Goal: Obtain resource: Download file/media

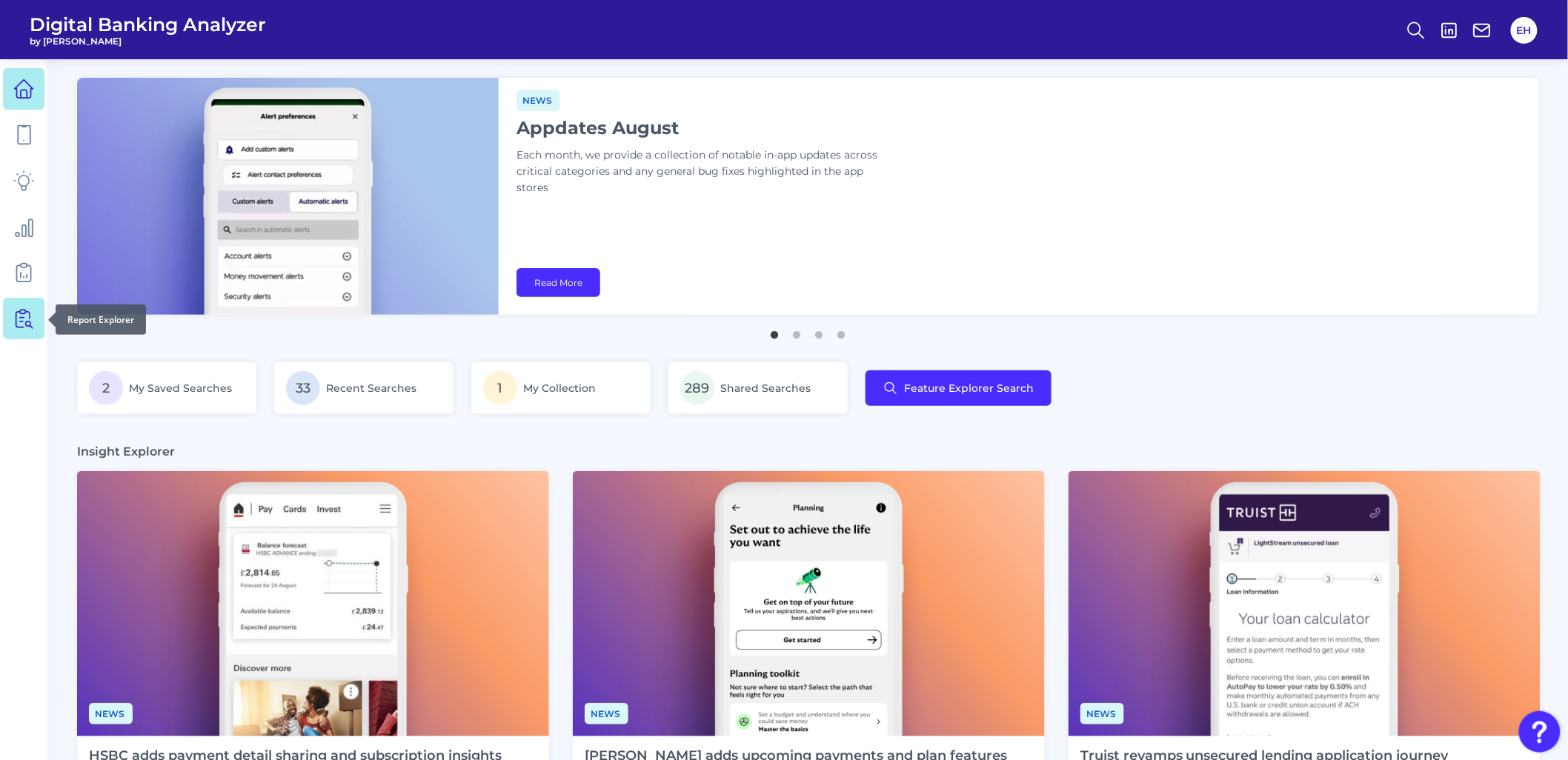
click at [20, 330] on link at bounding box center [23, 318] width 41 height 41
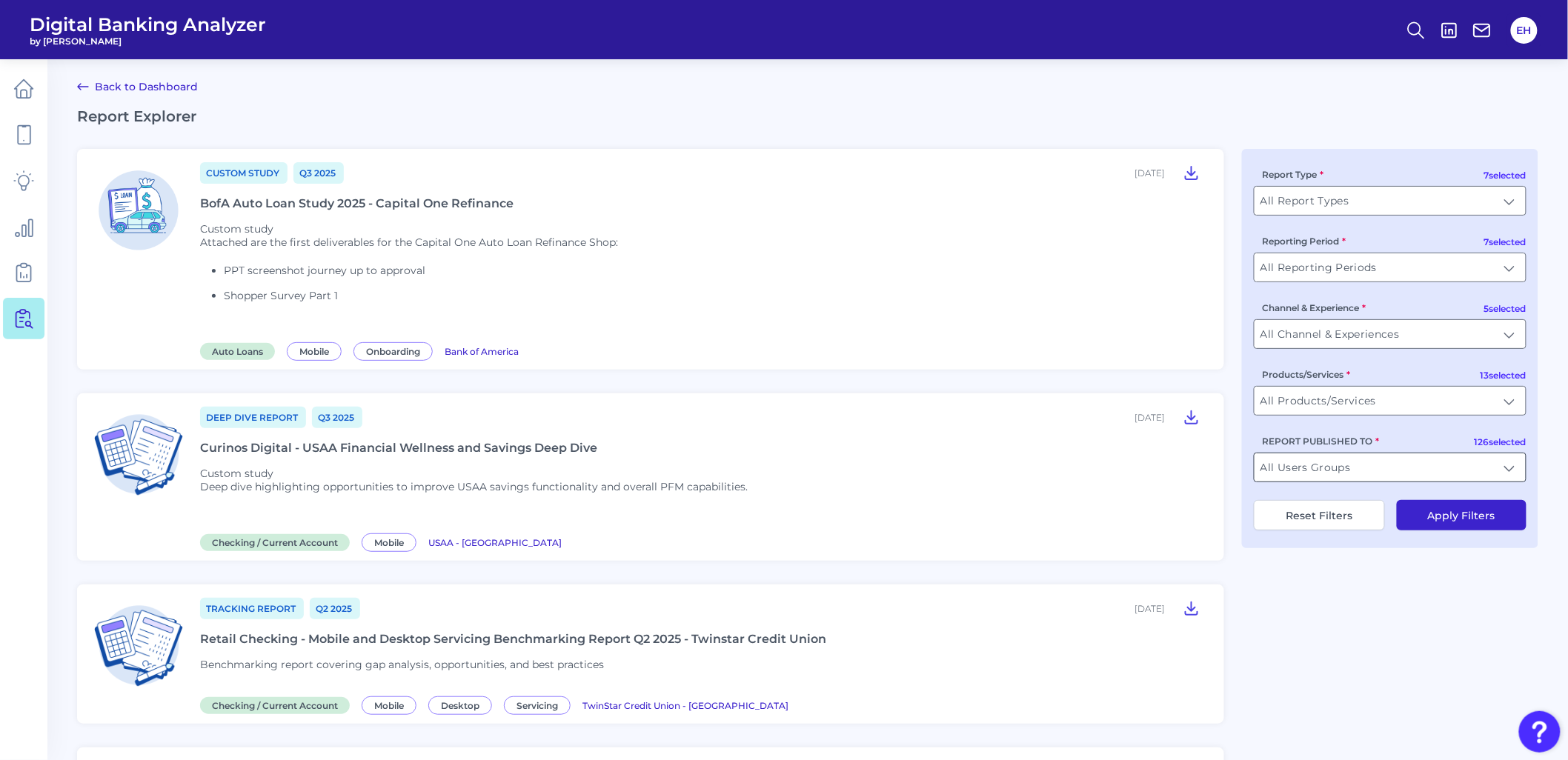
click at [1396, 475] on input "All Users Groups" at bounding box center [1389, 467] width 271 height 28
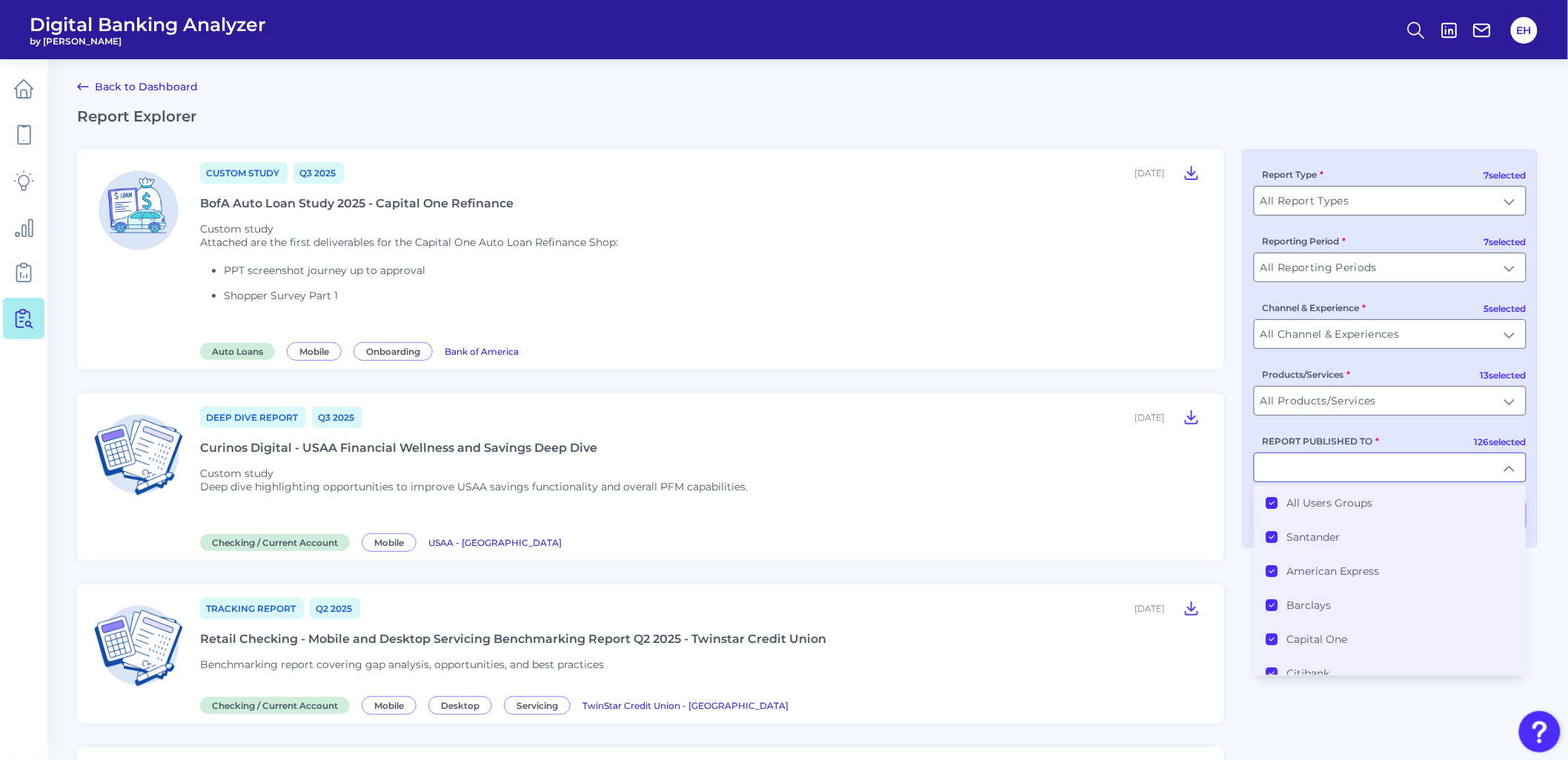
click at [1349, 508] on label "All Users Groups" at bounding box center [1330, 503] width 86 height 14
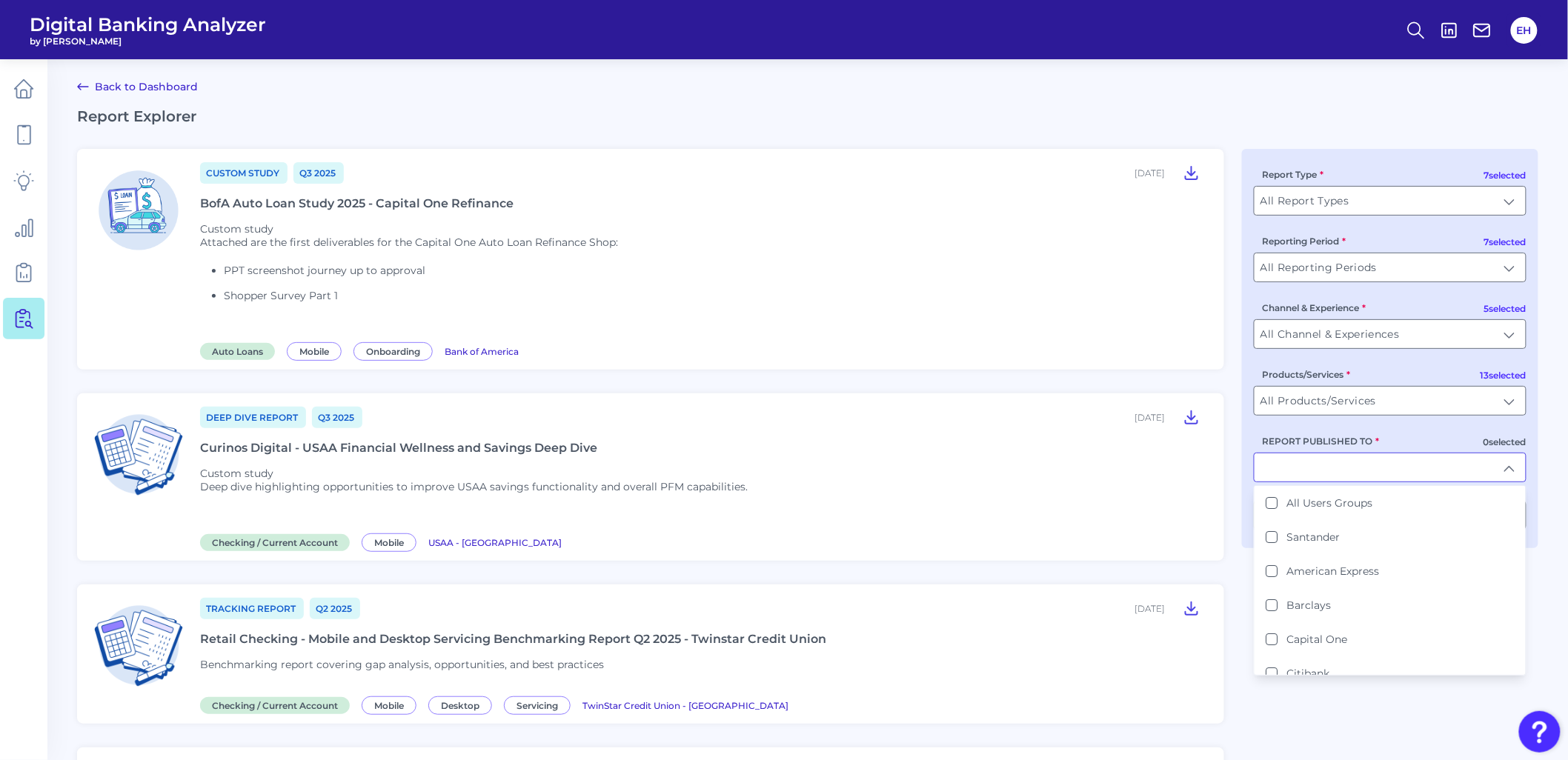
click at [1351, 477] on input "REPORT PUBLISHED TO" at bounding box center [1389, 467] width 271 height 28
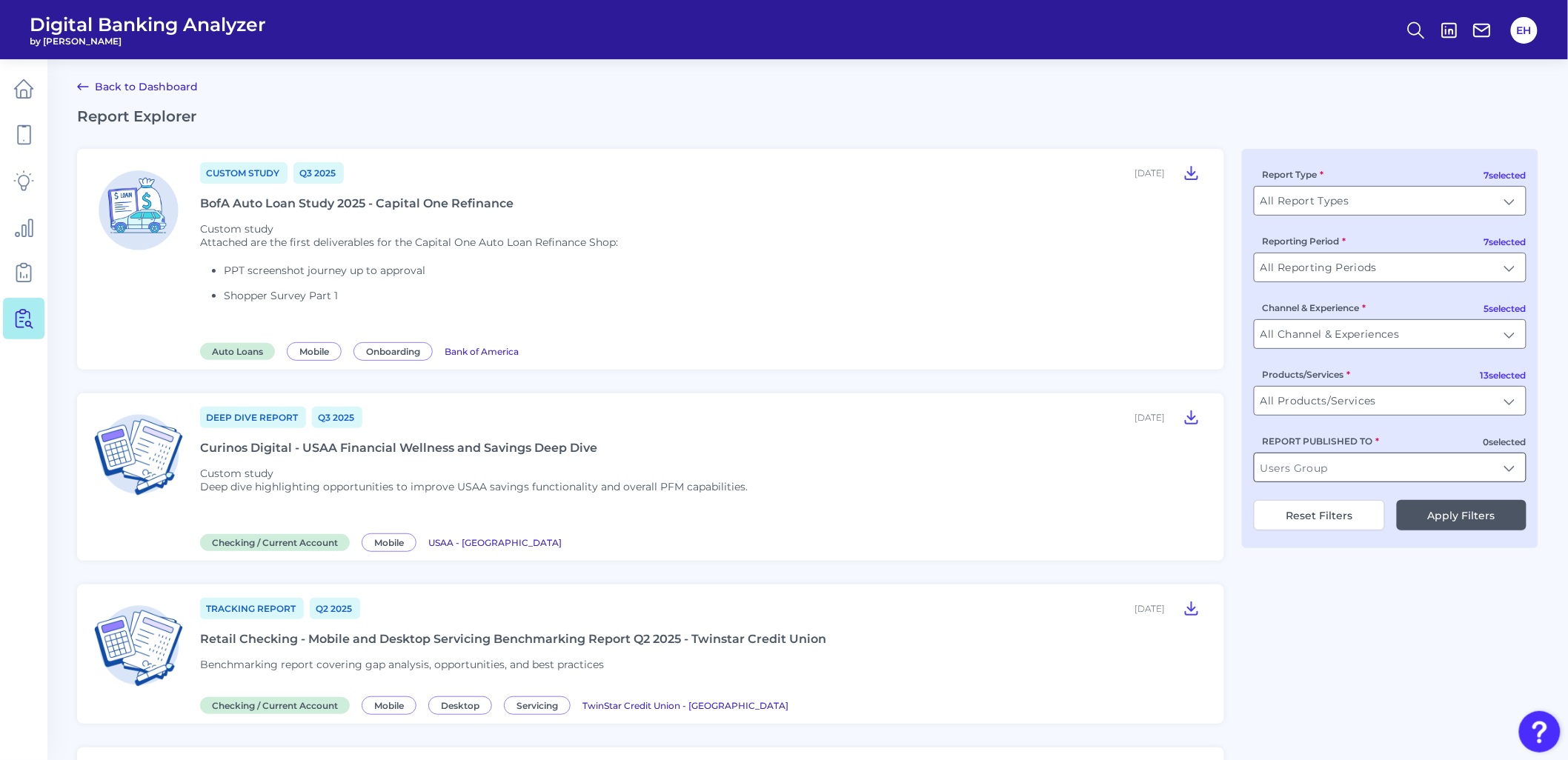
click at [1351, 477] on input "REPORT PUBLISHED TO" at bounding box center [1389, 467] width 271 height 28
click at [1326, 506] on label "Key Bank" at bounding box center [1310, 503] width 46 height 14
type input "KeyBank"
click at [1449, 527] on button "Apply Filters" at bounding box center [1461, 515] width 130 height 30
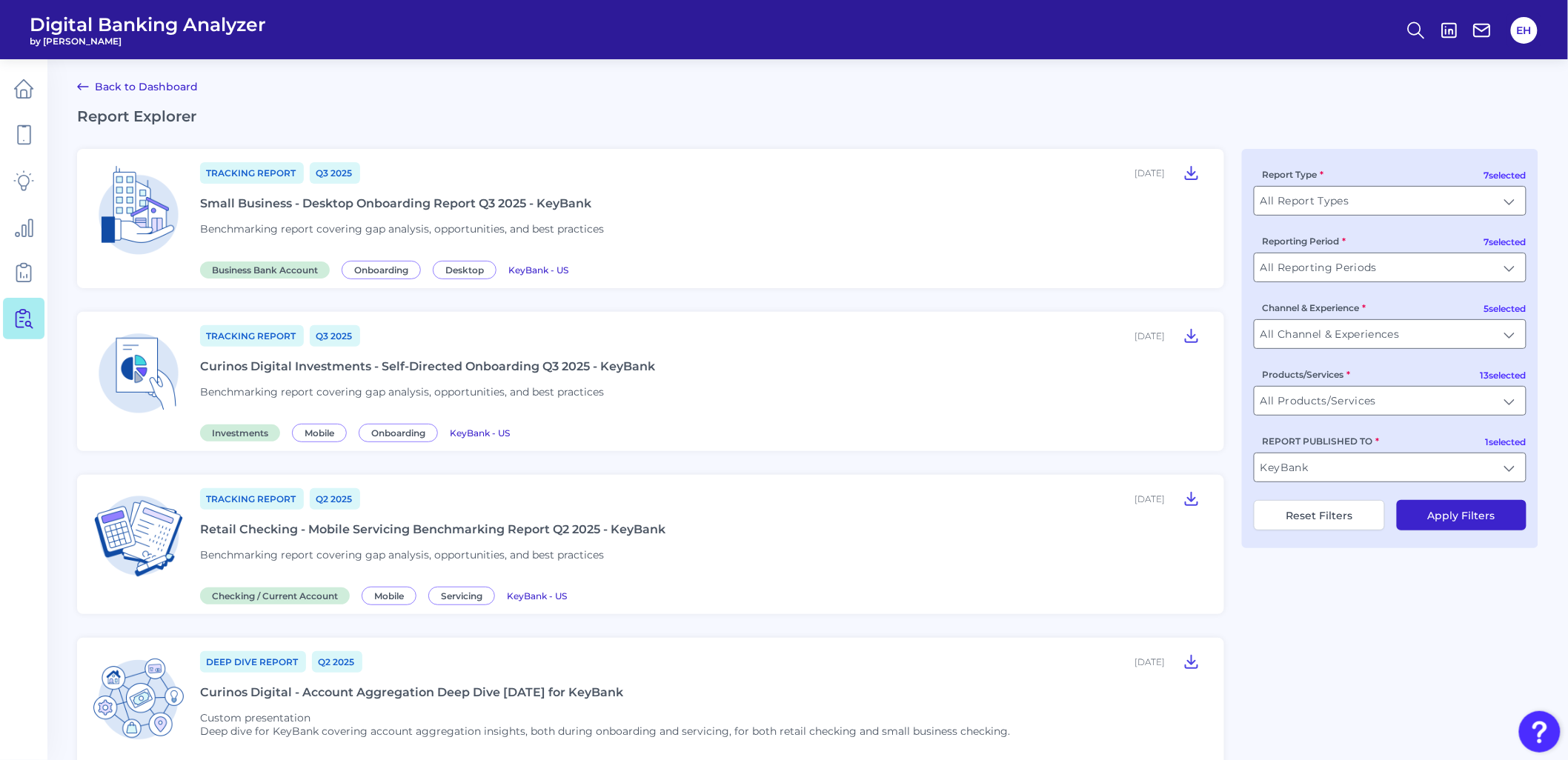
click at [369, 211] on div "Tracking Report Q3 [DATE], 2025 Small Business - Desktop Onboarding Report Q3 2…" at bounding box center [703, 218] width 1006 height 115
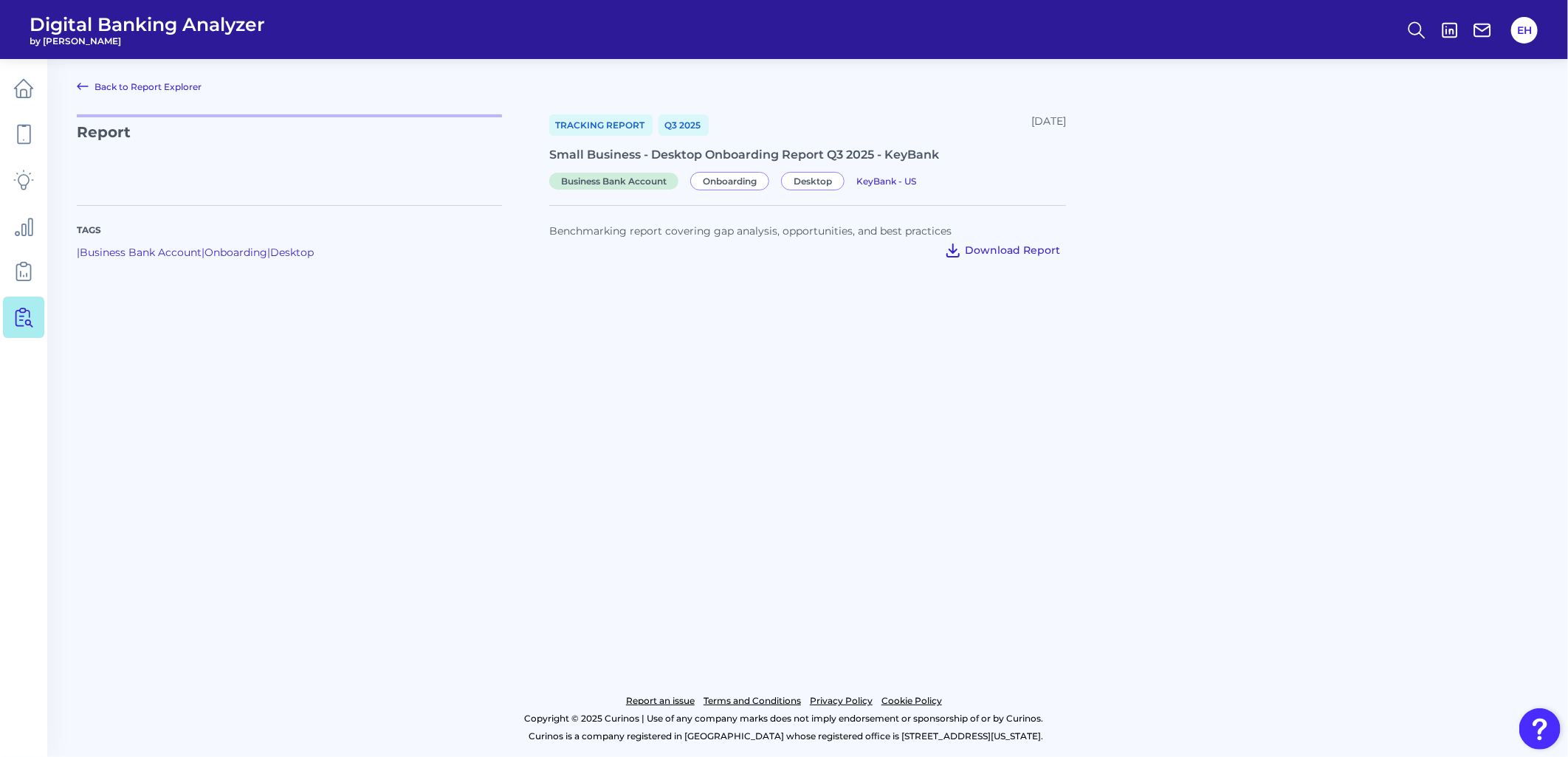
click at [1024, 248] on span "Download Report" at bounding box center [1011, 250] width 95 height 14
click at [170, 92] on link "Back to Report Explorer" at bounding box center [140, 86] width 125 height 18
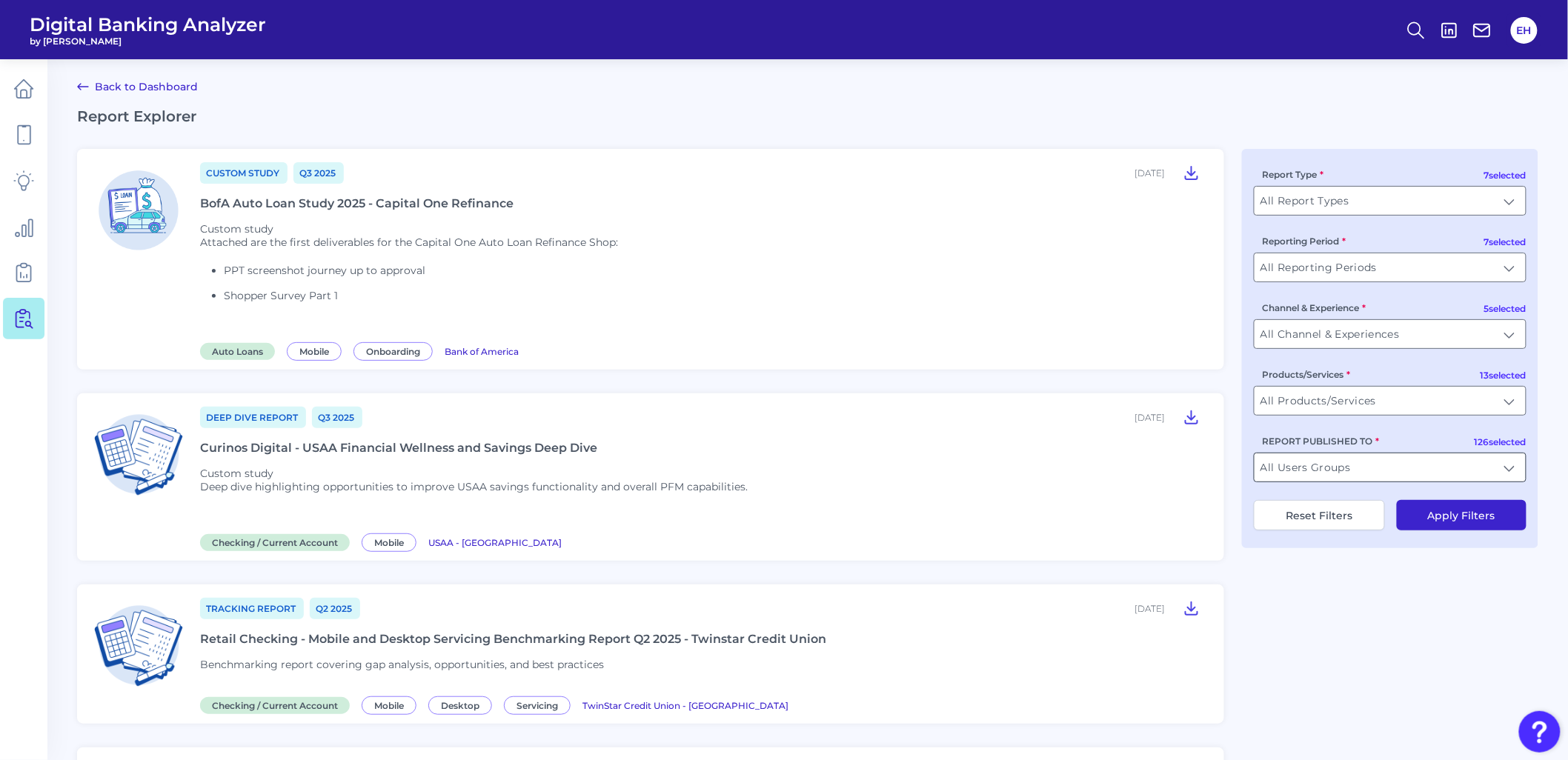
click at [1331, 475] on input "All Users Groups" at bounding box center [1389, 467] width 271 height 28
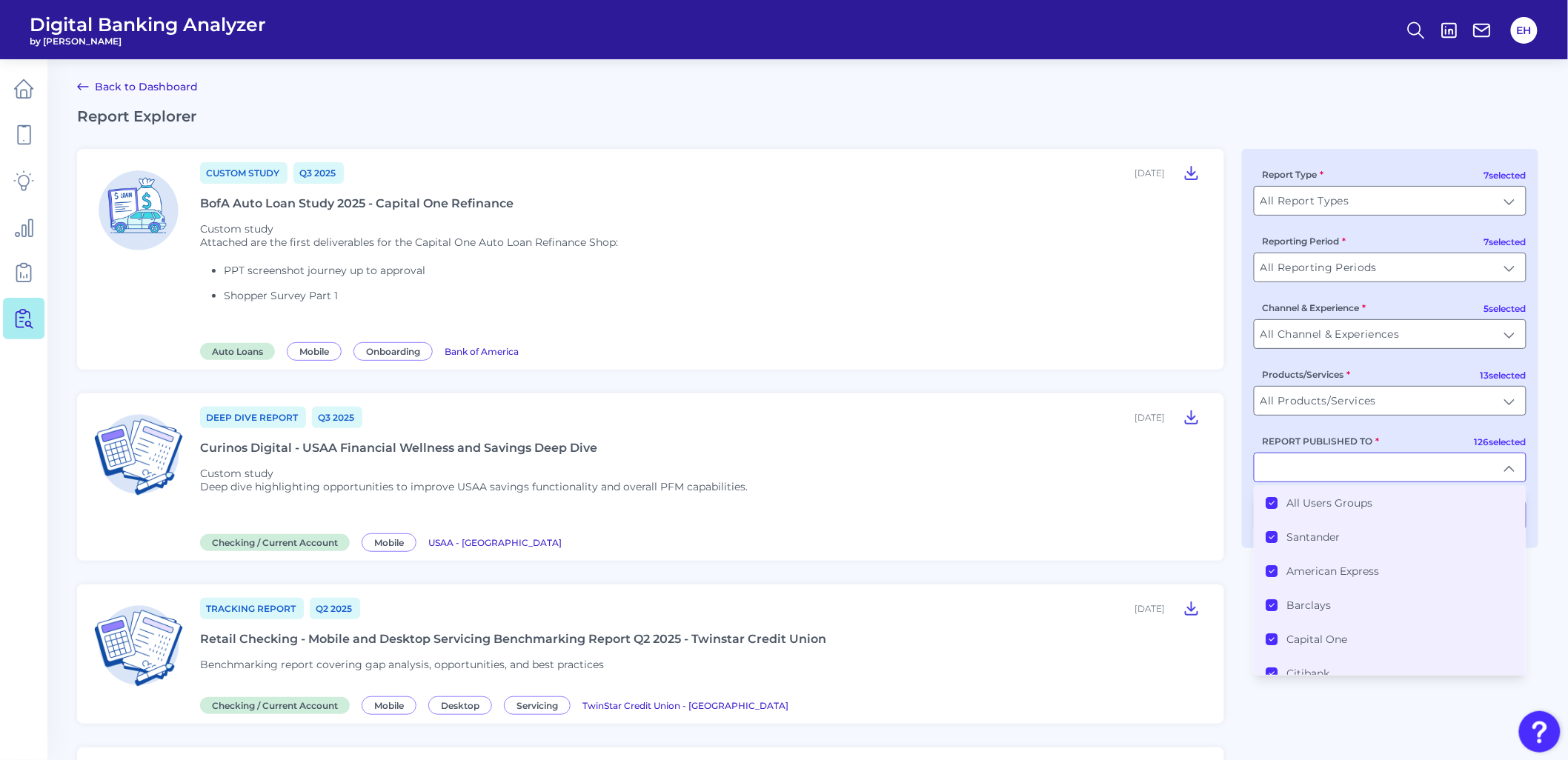
click at [1345, 508] on label "All Users Groups" at bounding box center [1330, 503] width 86 height 14
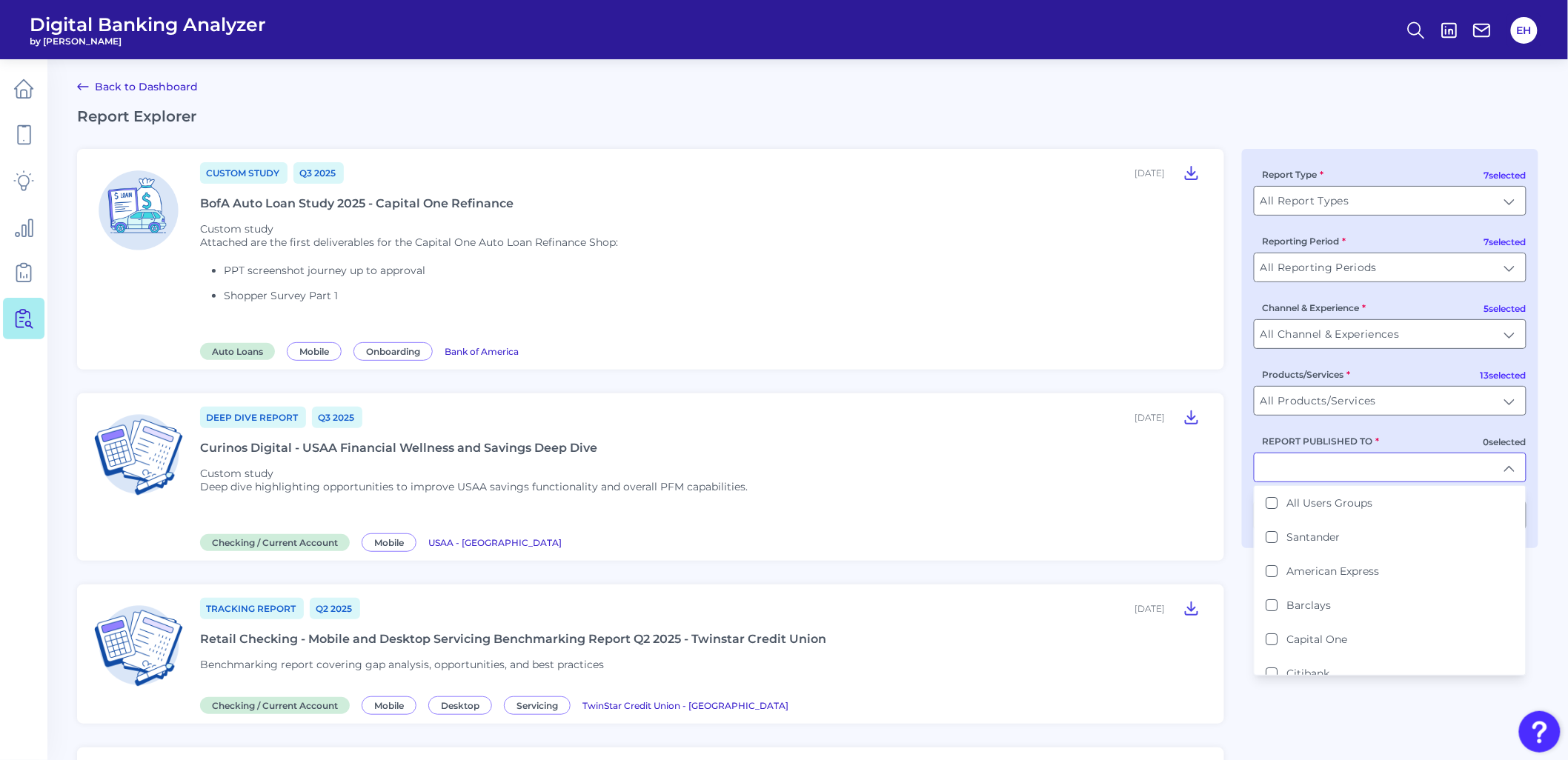
click at [1322, 473] on input "REPORT PUBLISHED TO" at bounding box center [1389, 467] width 271 height 28
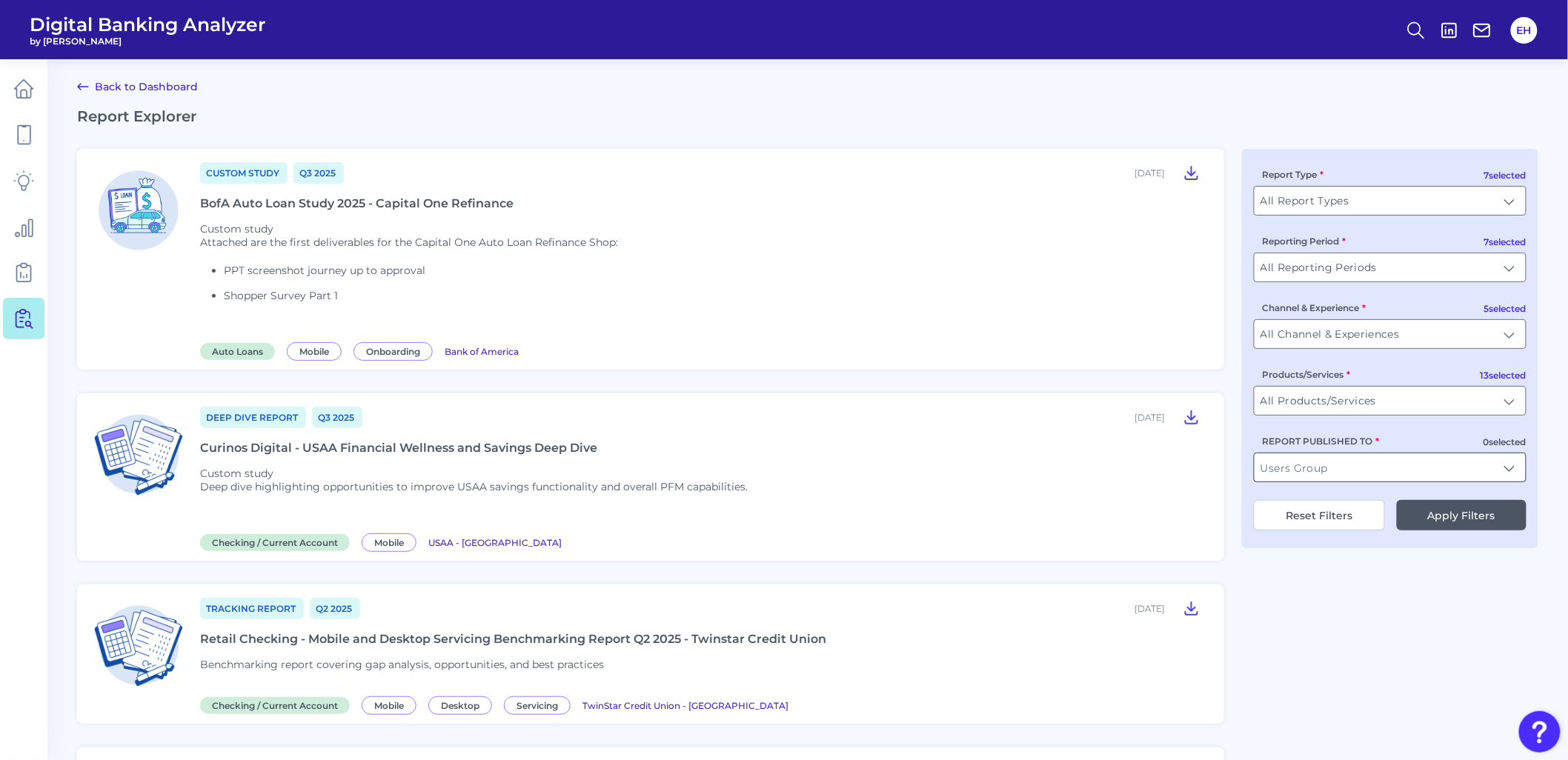
click at [1320, 471] on input "REPORT PUBLISHED TO" at bounding box center [1389, 467] width 271 height 28
drag, startPoint x: 1310, startPoint y: 501, endPoint x: 1320, endPoint y: 512, distance: 14.9
click at [1309, 501] on label "Key Bank" at bounding box center [1310, 503] width 46 height 14
type input "KeyBank"
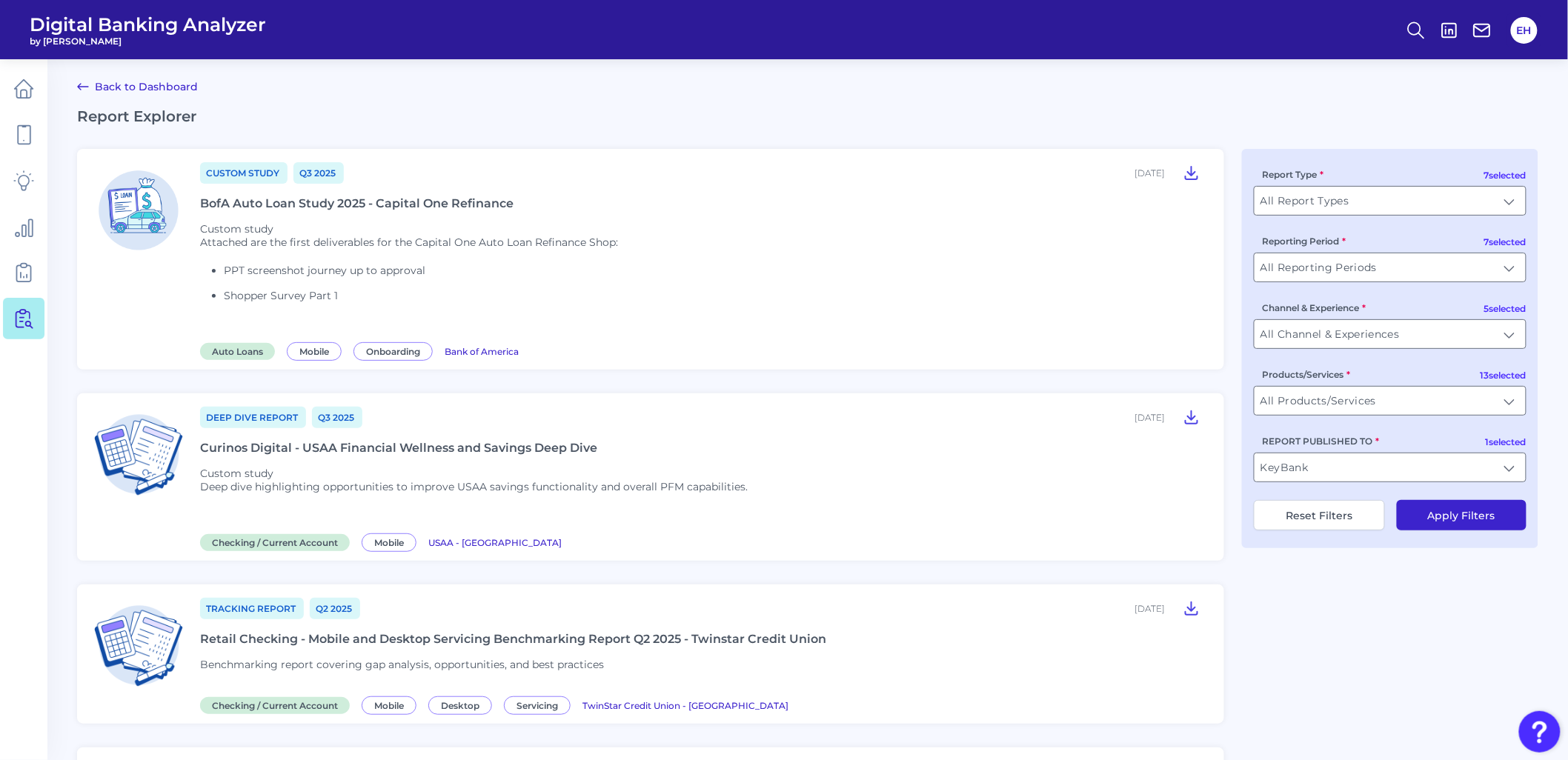
click at [1449, 523] on button "Apply Filters" at bounding box center [1461, 515] width 130 height 30
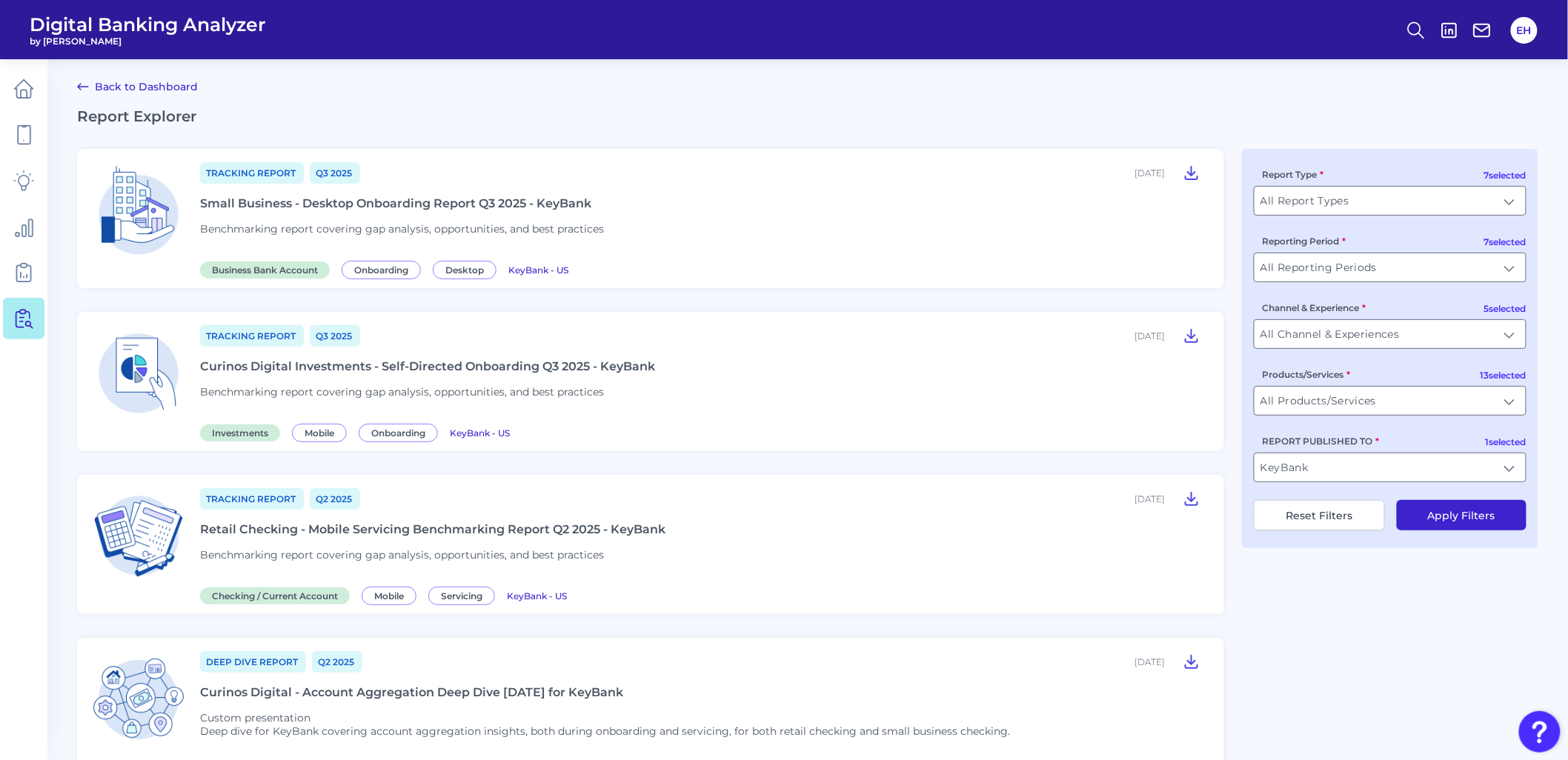
click at [423, 373] on div "Curinos Digital Investments - Self-Directed Onboarding Q3 2025 - KeyBank" at bounding box center [427, 366] width 455 height 14
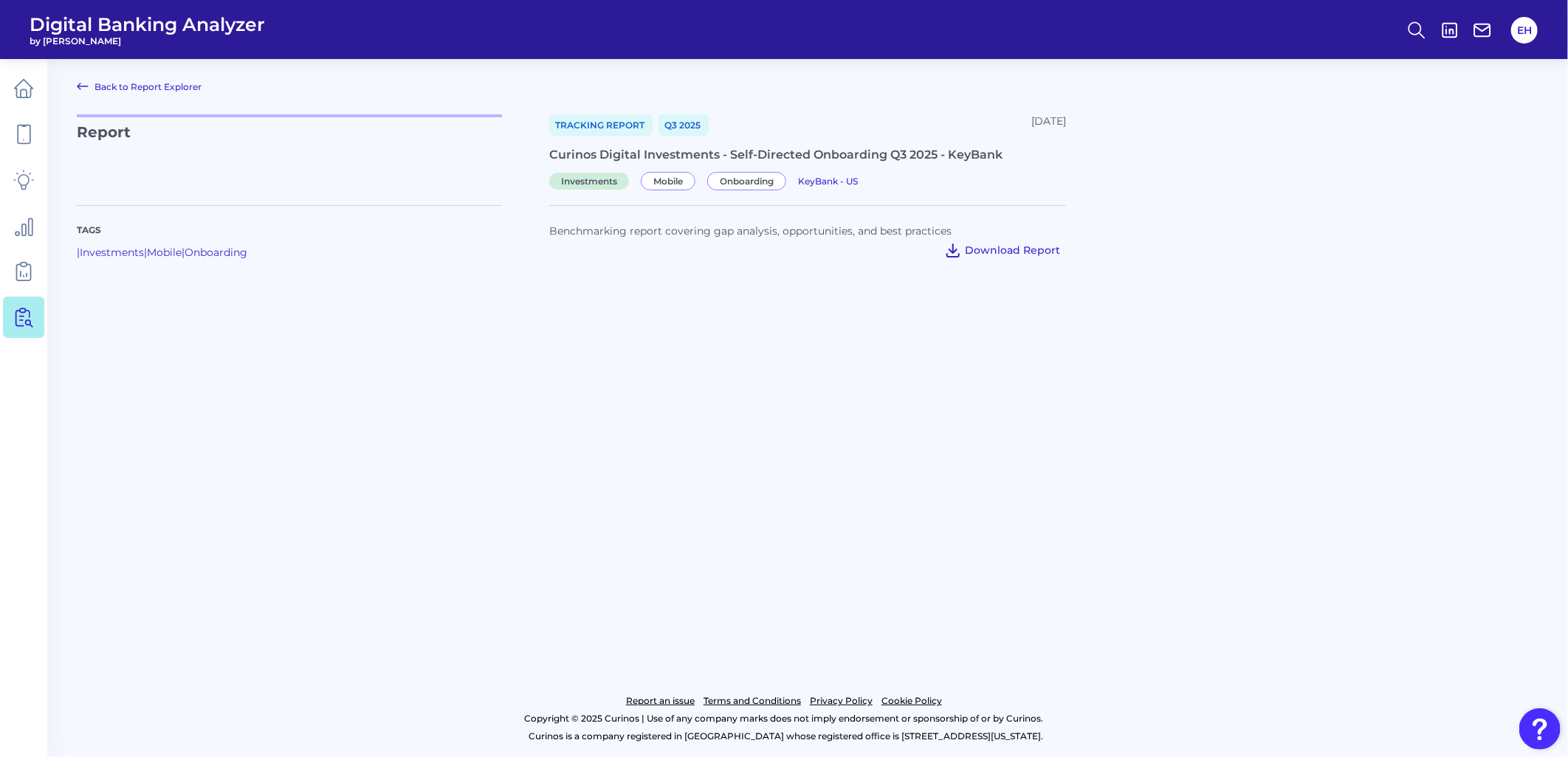
click at [1015, 245] on span "Download Report" at bounding box center [1011, 250] width 95 height 14
click at [27, 318] on icon at bounding box center [24, 318] width 21 height 21
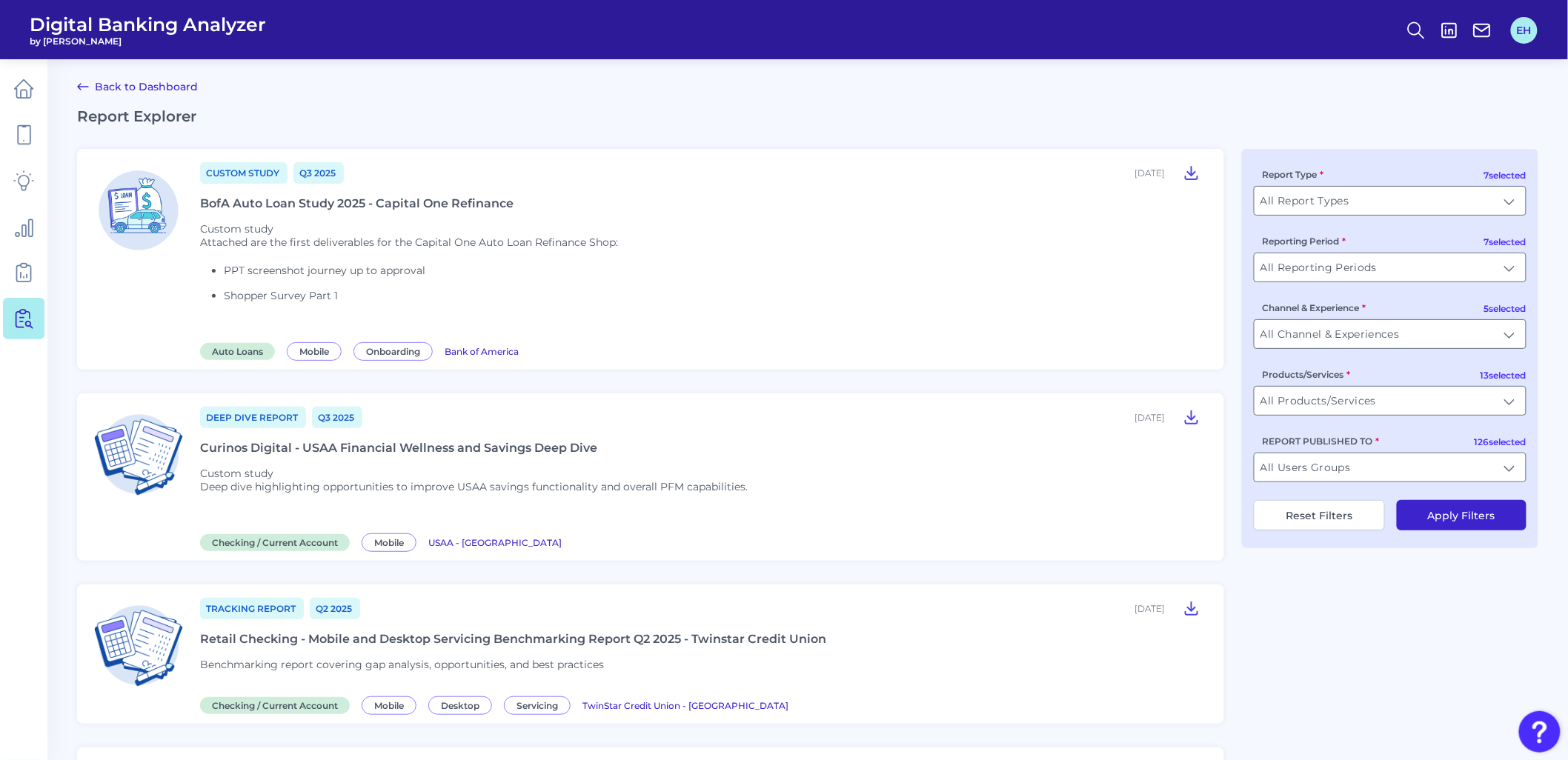
click at [1522, 35] on button "EH" at bounding box center [1523, 30] width 27 height 27
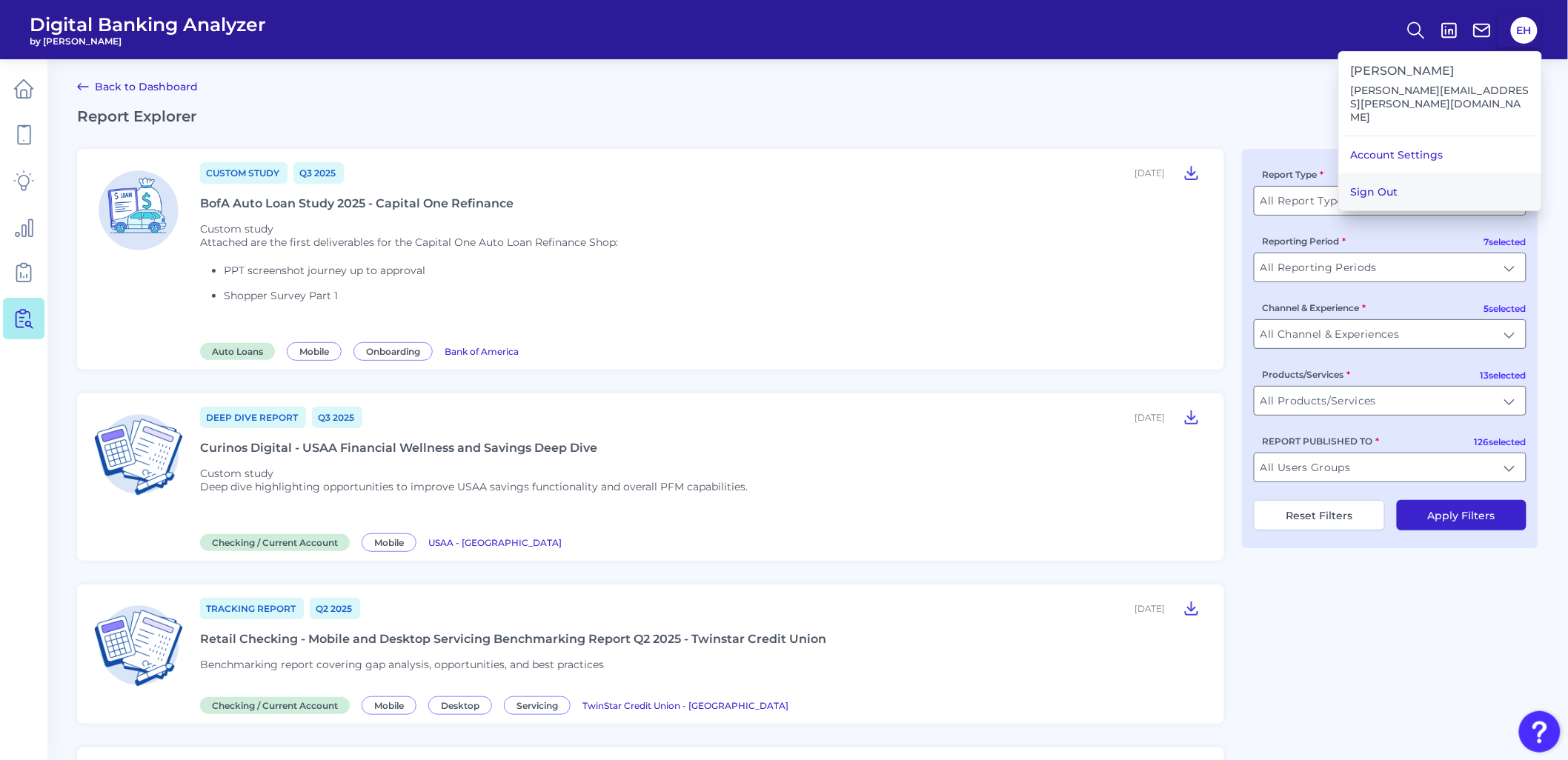
click at [1374, 174] on button "Sign Out" at bounding box center [1439, 192] width 202 height 37
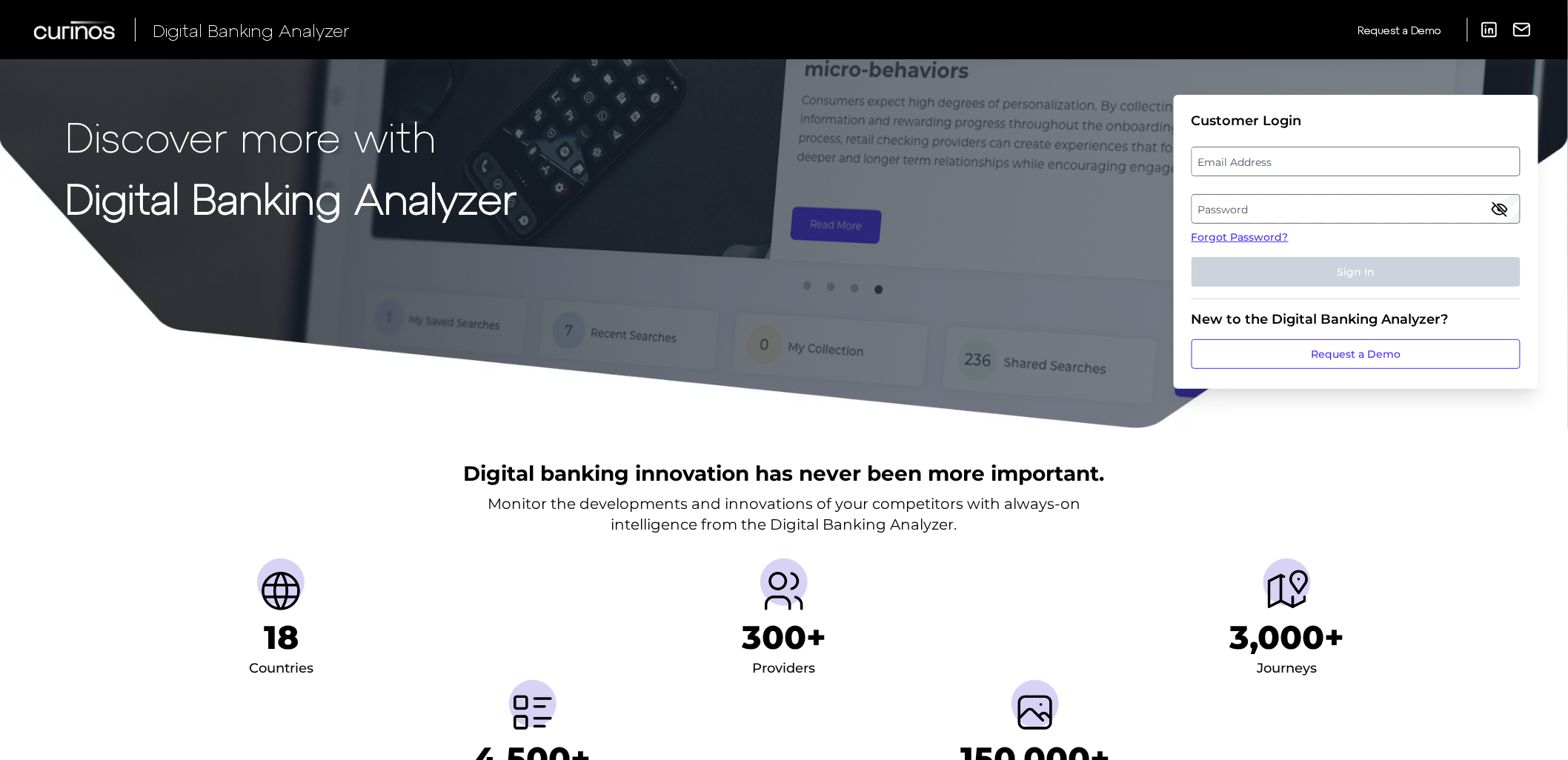
click at [1286, 153] on label "Email Address" at bounding box center [1356, 161] width 327 height 27
click at [1286, 153] on input "email" at bounding box center [1356, 162] width 329 height 29
click at [1286, 162] on input "Email Address" at bounding box center [1356, 162] width 329 height 29
type input "[PERSON_NAME][EMAIL_ADDRESS][PERSON_NAME][DOMAIN_NAME]"
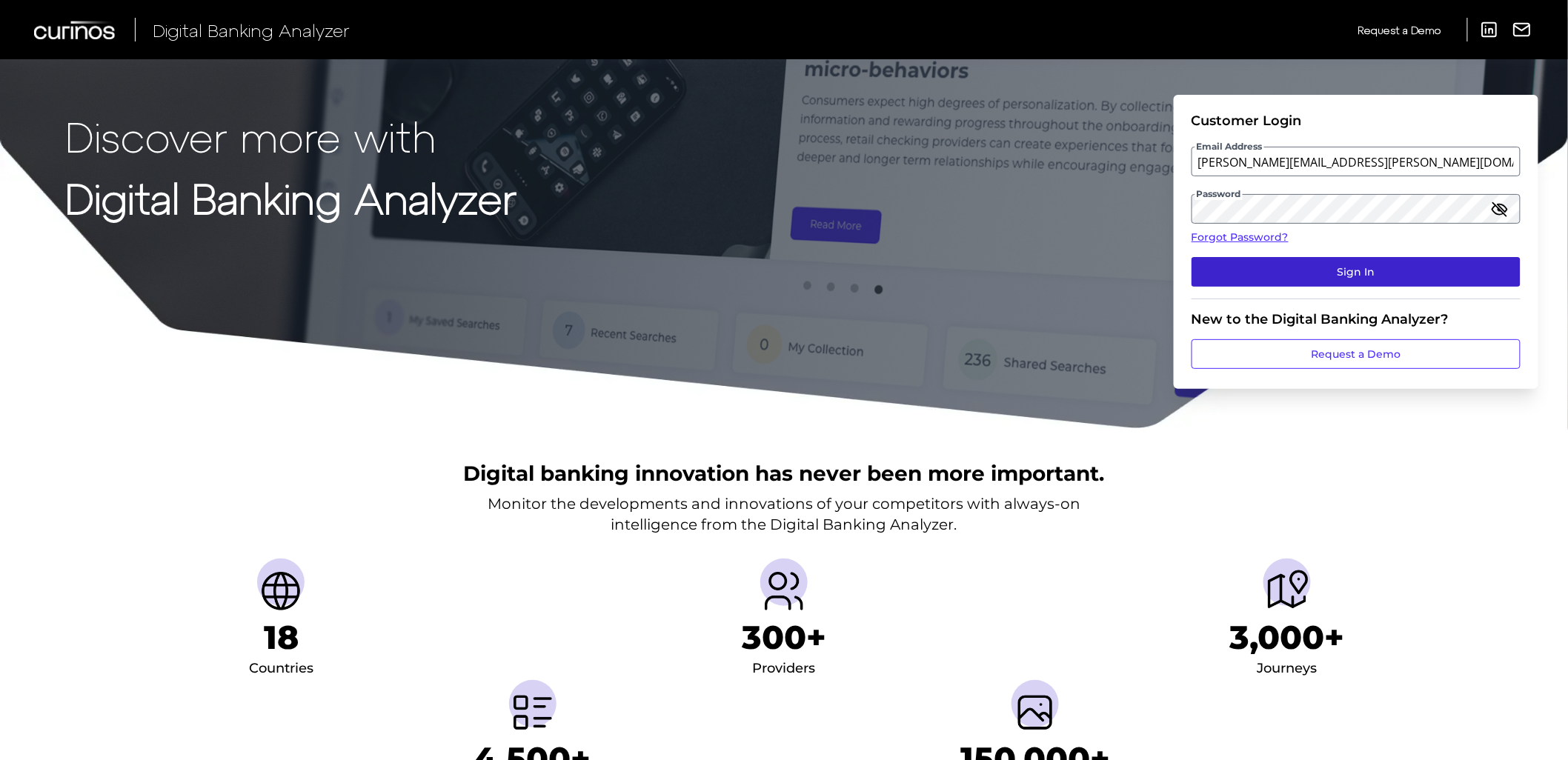
click at [1308, 283] on button "Sign In" at bounding box center [1356, 272] width 329 height 29
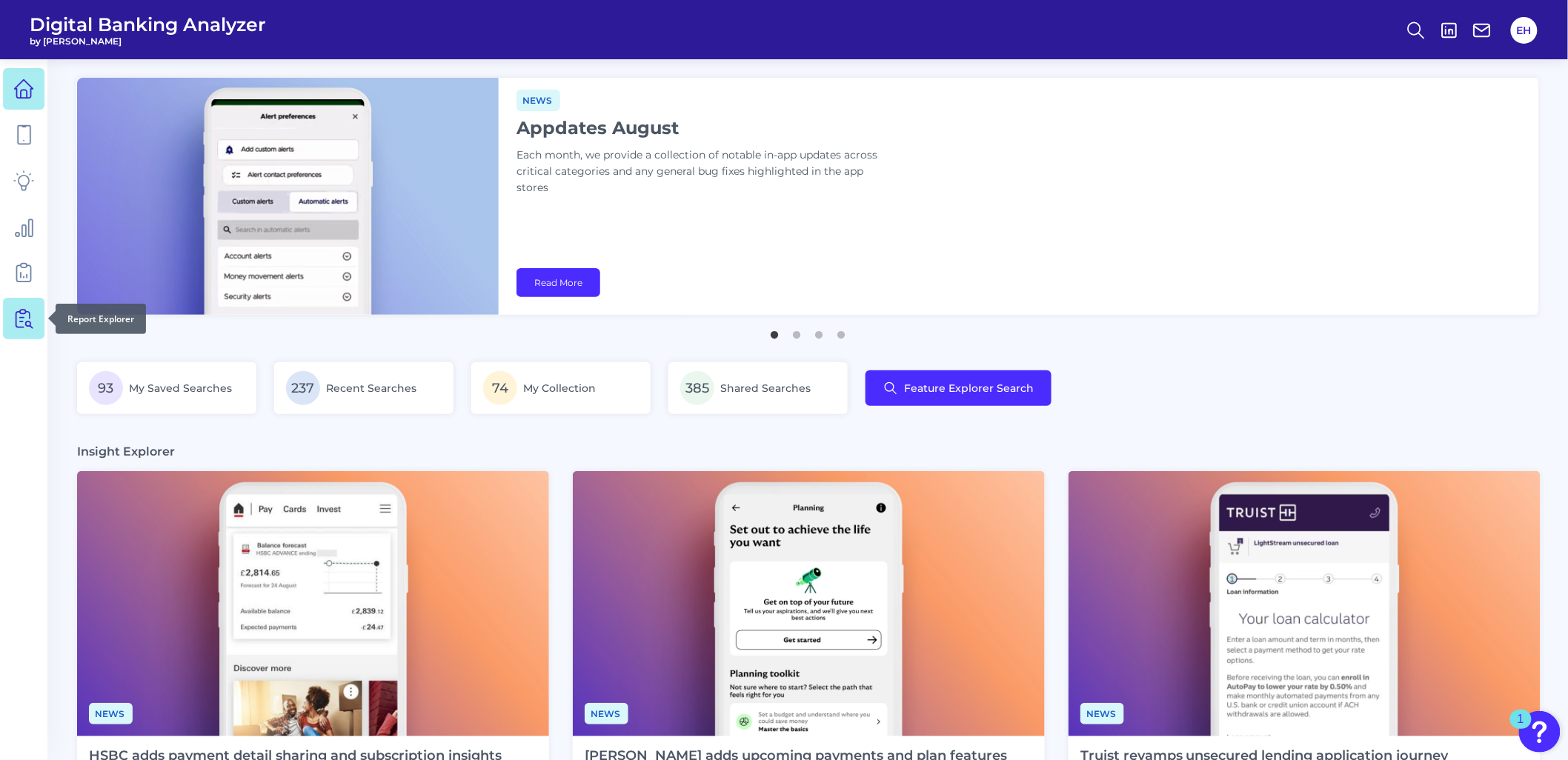
click at [15, 320] on icon at bounding box center [24, 319] width 21 height 21
